Goal: Navigation & Orientation: Find specific page/section

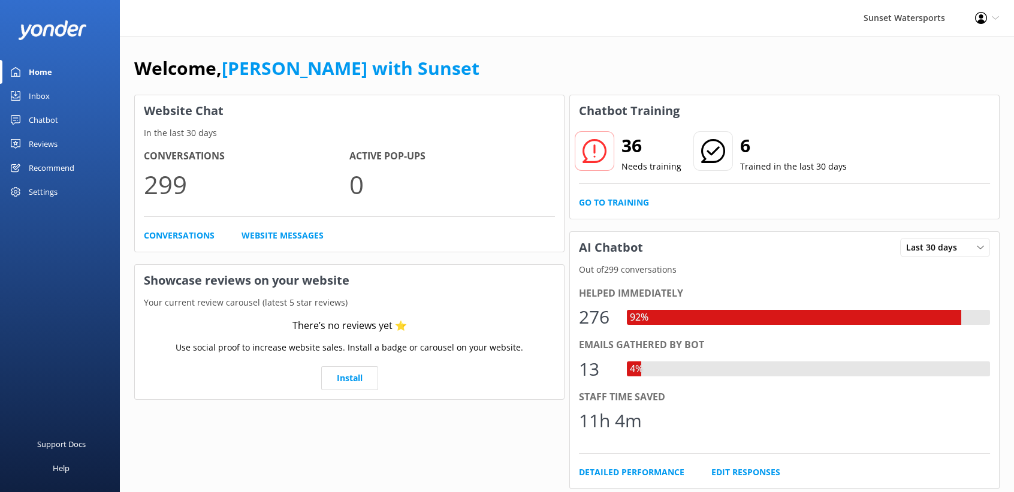
click at [40, 95] on div "Inbox" at bounding box center [39, 96] width 21 height 24
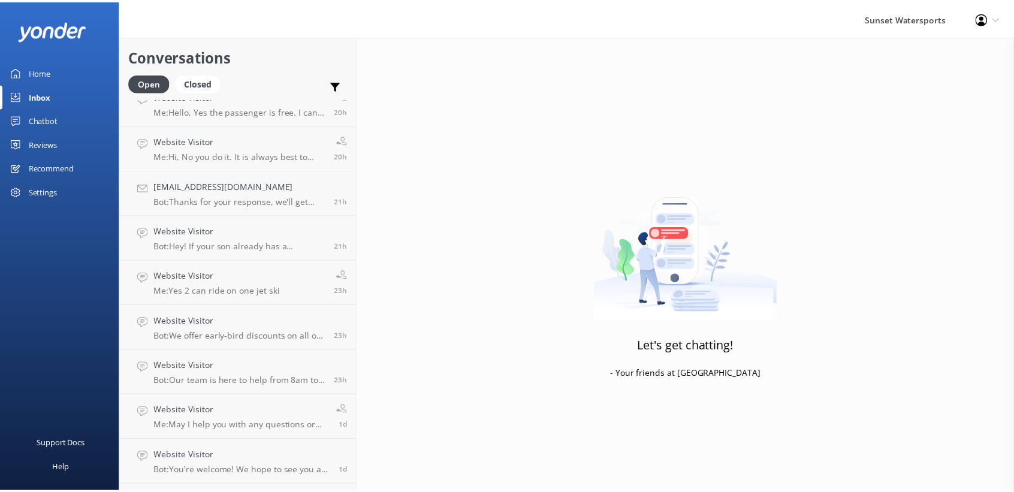
scroll to position [479, 0]
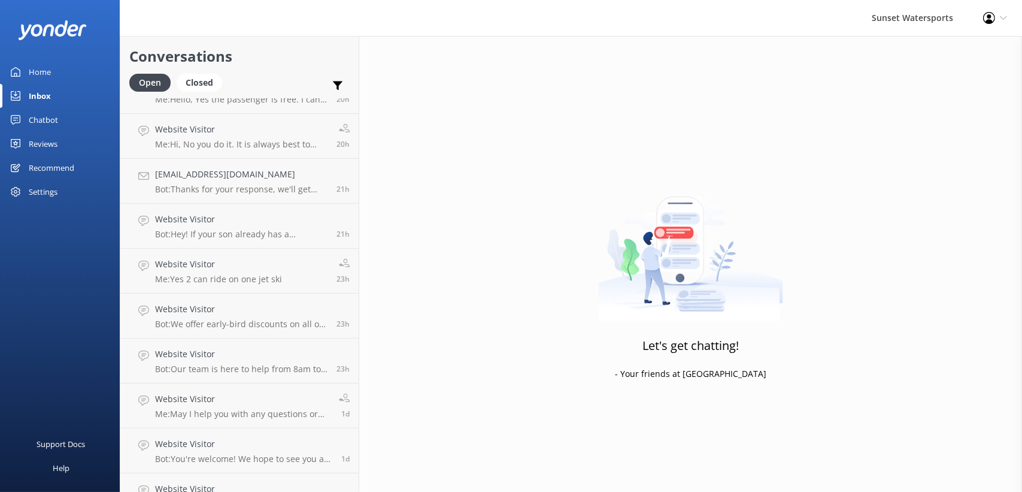
click at [47, 62] on div "Home" at bounding box center [40, 72] width 22 height 24
